Goal: Transaction & Acquisition: Purchase product/service

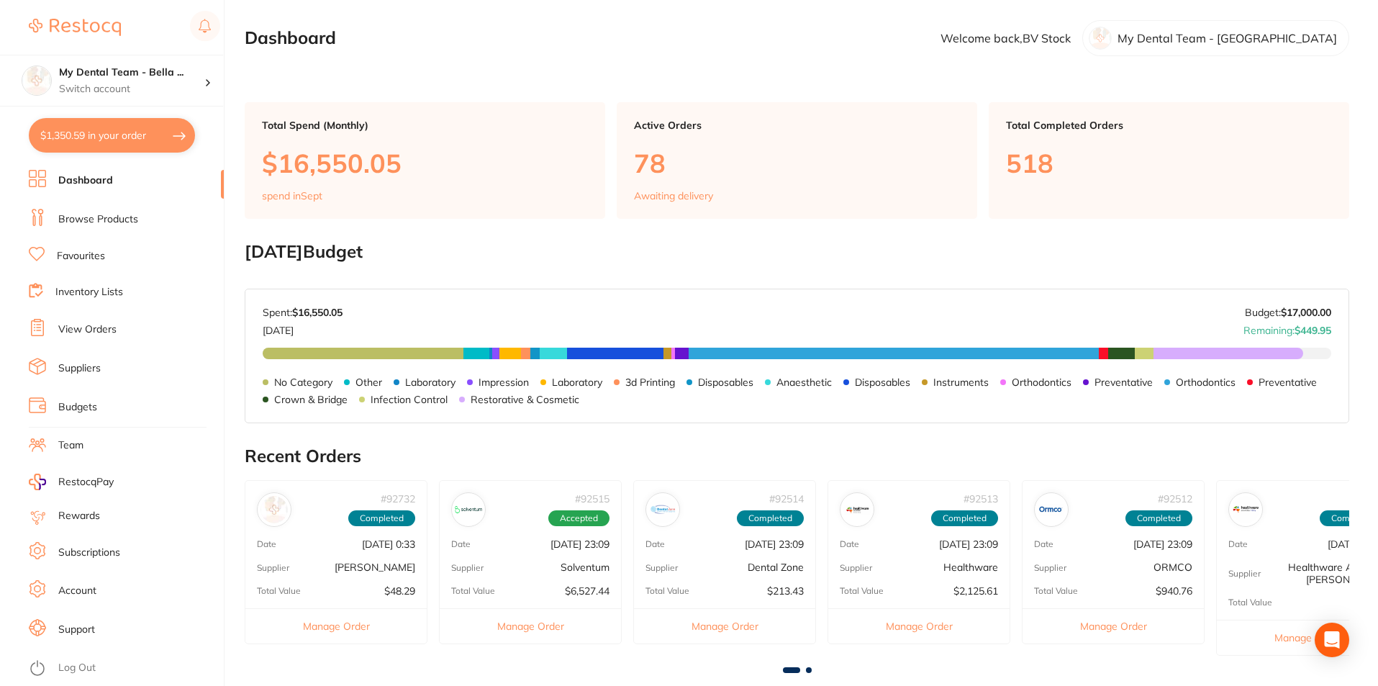
click at [94, 140] on button "$1,350.59 in your order" at bounding box center [112, 135] width 166 height 35
checkbox input "true"
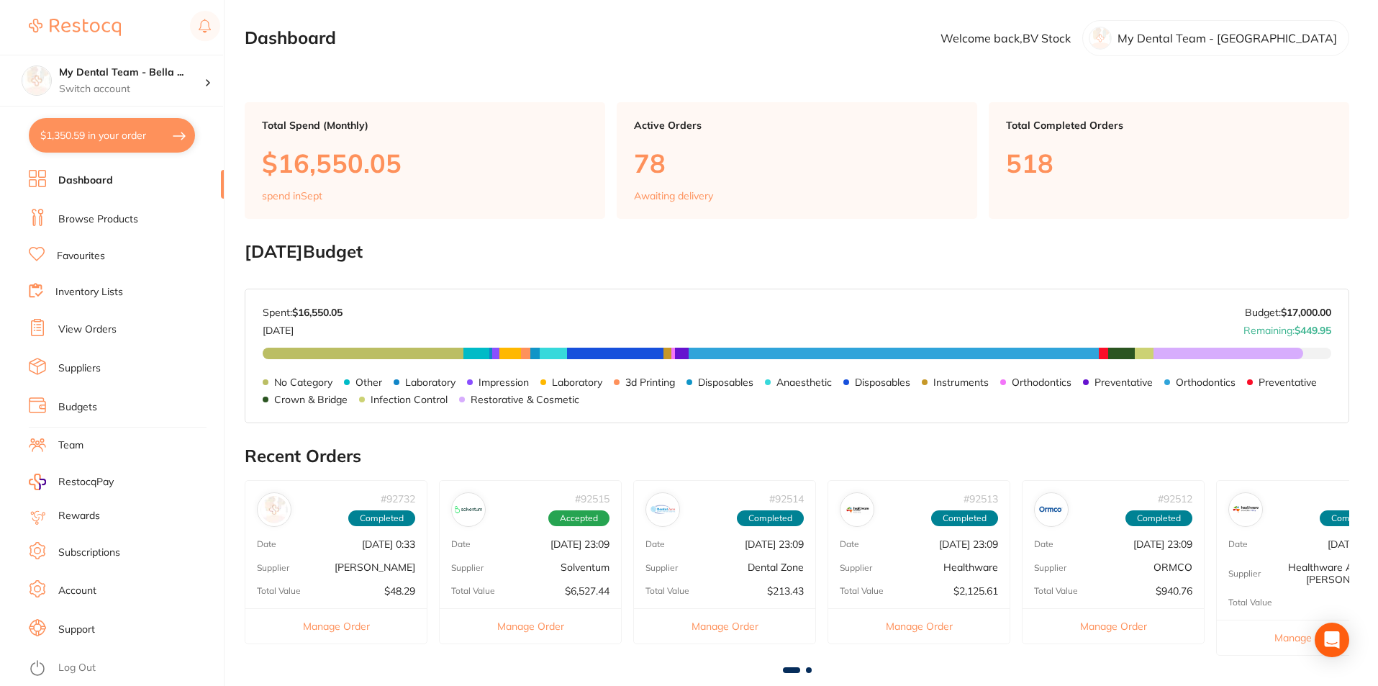
checkbox input "true"
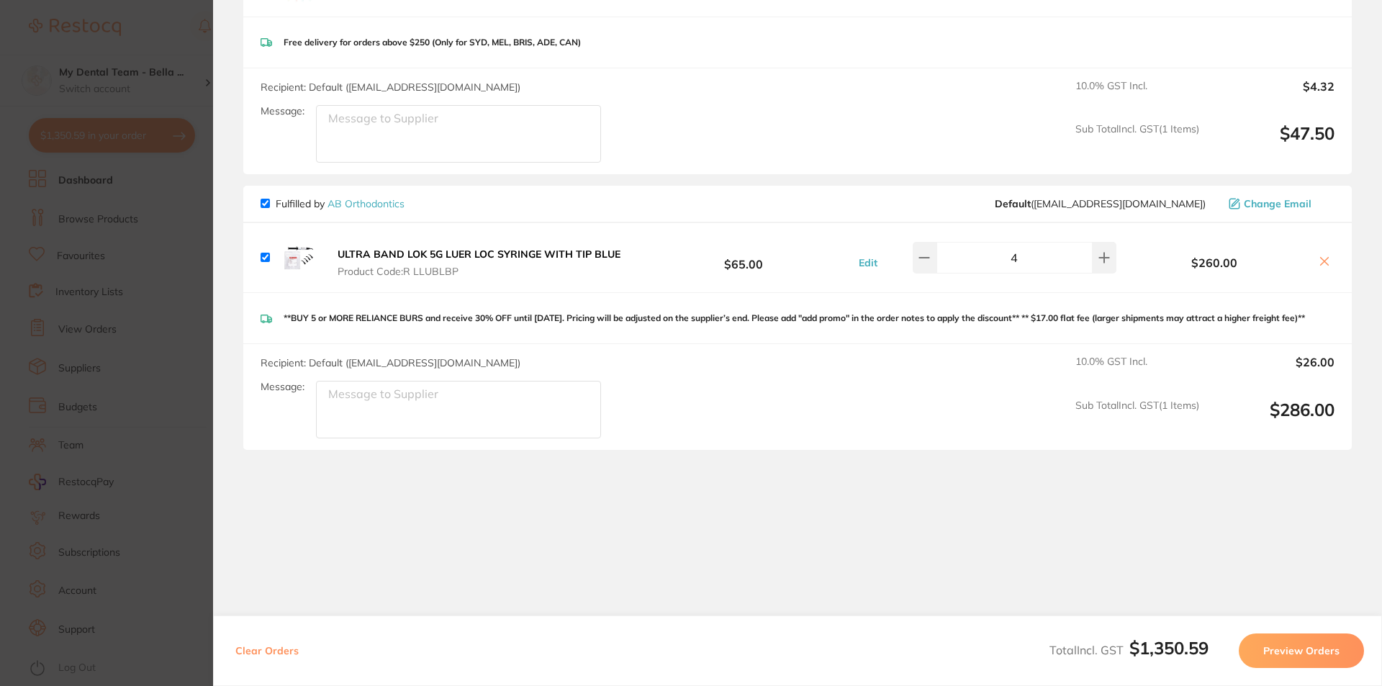
scroll to position [824, 0]
click at [190, 257] on section "Update RRP Set your pre negotiated price for this item. Item Agreed RRP (excl. …" at bounding box center [691, 343] width 1382 height 686
